Goal: Find contact information: Find contact information

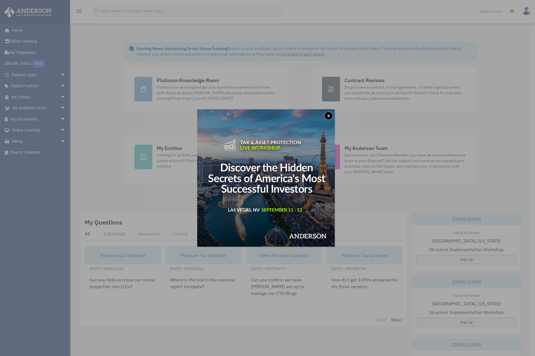
click at [328, 114] on button "x" at bounding box center [328, 116] width 8 height 8
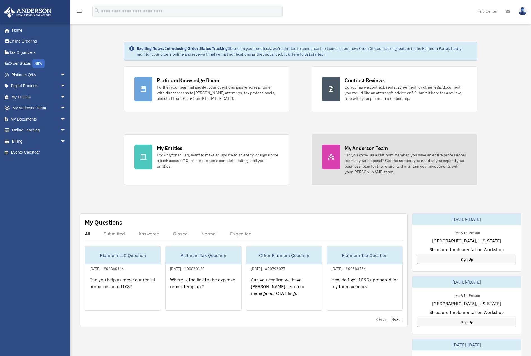
click at [389, 151] on div "My [PERSON_NAME] Team Did you know, as a Platinum Member, you have an entire pr…" at bounding box center [405, 160] width 122 height 30
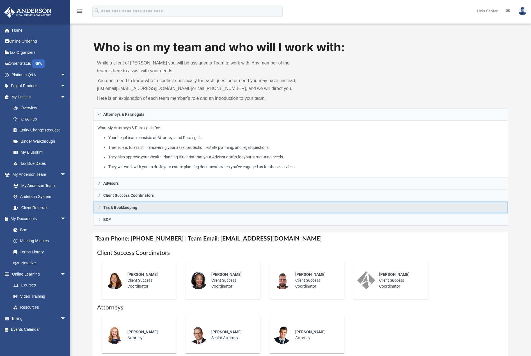
click at [100, 206] on icon at bounding box center [99, 208] width 4 height 4
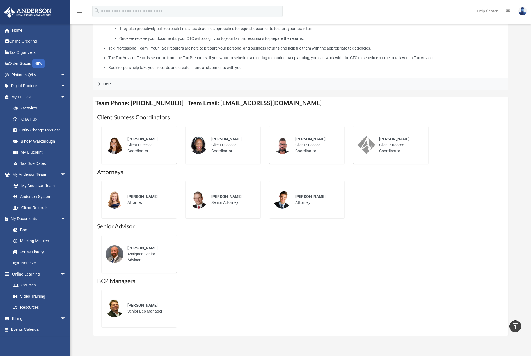
scroll to position [140, 0]
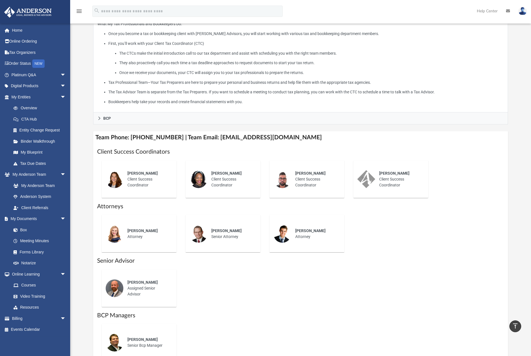
click at [147, 283] on span "Michael Hackler" at bounding box center [142, 282] width 30 height 4
click at [142, 286] on div "Michael Hackler Assigned Senior Advisor" at bounding box center [147, 289] width 49 height 26
click at [121, 287] on img at bounding box center [114, 288] width 18 height 18
click at [221, 282] on div "Michael Hackler Assigned Senior Advisor" at bounding box center [300, 288] width 407 height 46
drag, startPoint x: 208, startPoint y: 137, endPoint x: 299, endPoint y: 138, distance: 91.2
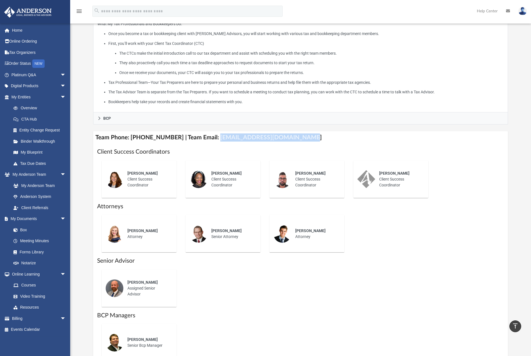
click at [299, 138] on h4 "Team Phone: (725) 201-7545 | Team Email: myteam@andersonadvisors.com" at bounding box center [300, 137] width 415 height 13
copy h4 "myteam@andersonadvisors.com"
click at [281, 287] on div "Michael Hackler Assigned Senior Advisor" at bounding box center [300, 288] width 407 height 46
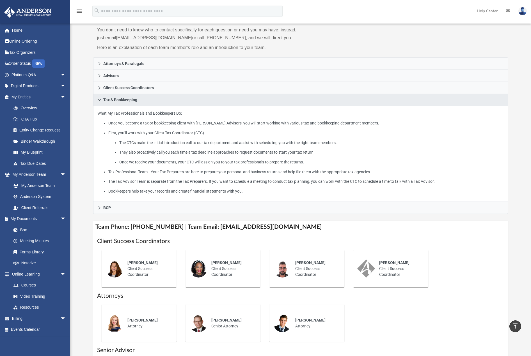
scroll to position [0, 0]
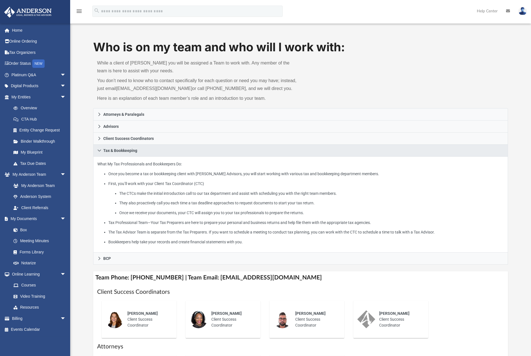
click at [525, 10] on img at bounding box center [522, 11] width 8 height 8
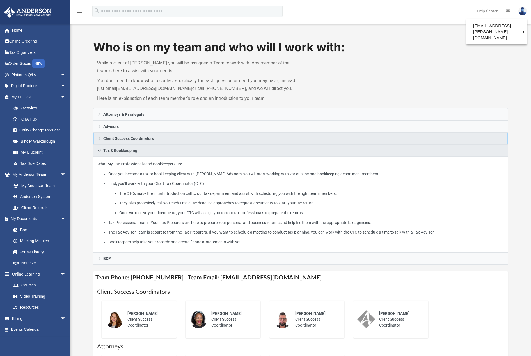
click at [376, 137] on link "Client Success Coordinators" at bounding box center [300, 139] width 415 height 12
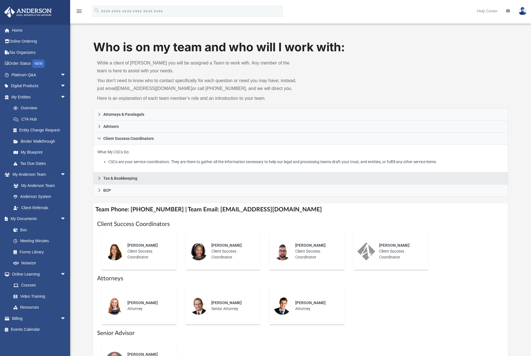
click at [526, 11] on img at bounding box center [522, 11] width 8 height 8
click at [501, 26] on link "[EMAIL_ADDRESS][PERSON_NAME][DOMAIN_NAME]" at bounding box center [496, 31] width 60 height 22
click at [521, 13] on img at bounding box center [522, 11] width 8 height 8
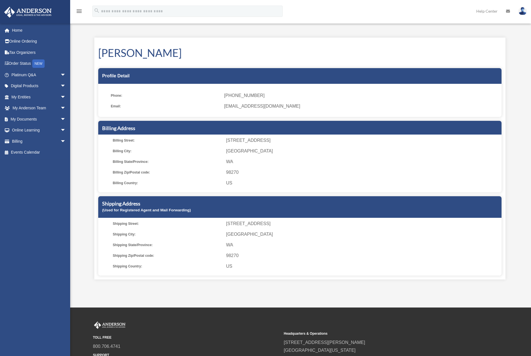
click at [399, 298] on div "My Profile [EMAIL_ADDRESS][DOMAIN_NAME] Sign Out [EMAIL_ADDRESS][PERSON_NAME][D…" at bounding box center [265, 154] width 531 height 308
click at [521, 8] on img at bounding box center [522, 11] width 8 height 8
click at [421, 23] on link "My Profile" at bounding box center [438, 26] width 56 height 12
